Goal: Navigation & Orientation: Go to known website

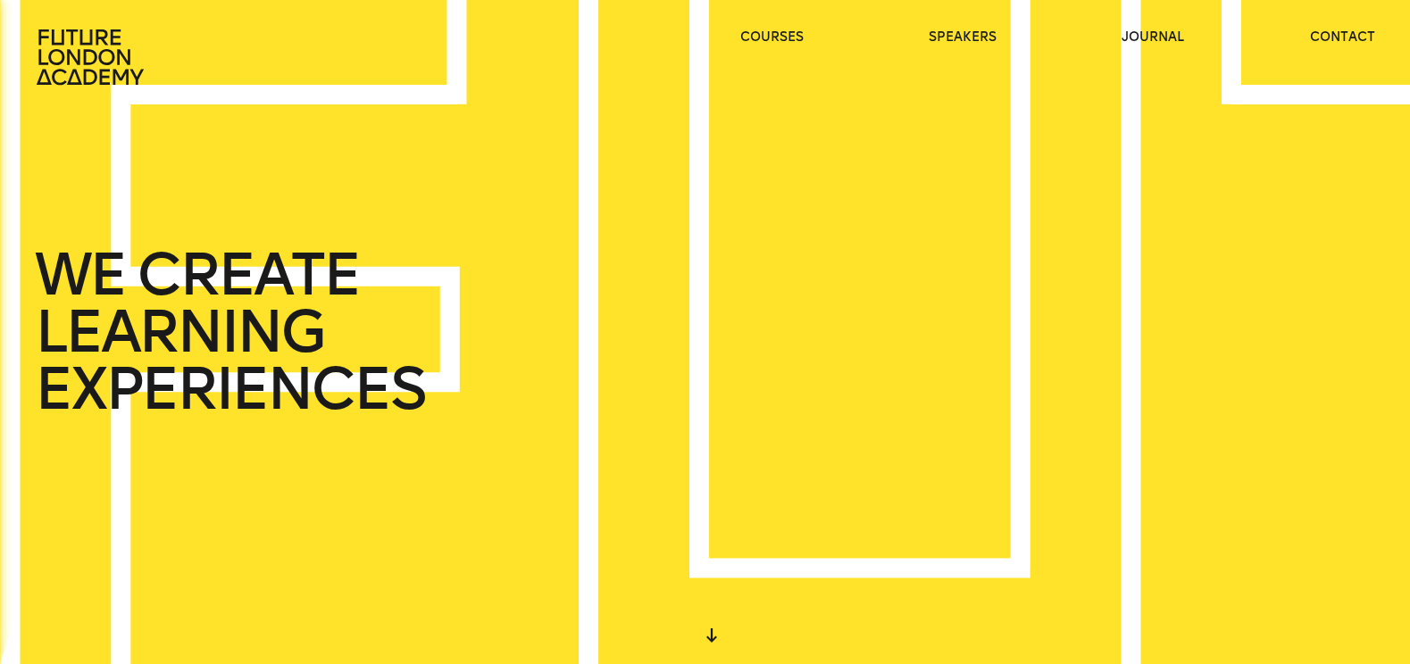
click at [712, 635] on icon at bounding box center [711, 636] width 11 height 14
click at [126, 76] on icon at bounding box center [92, 57] width 114 height 57
